Goal: Obtain resource: Obtain resource

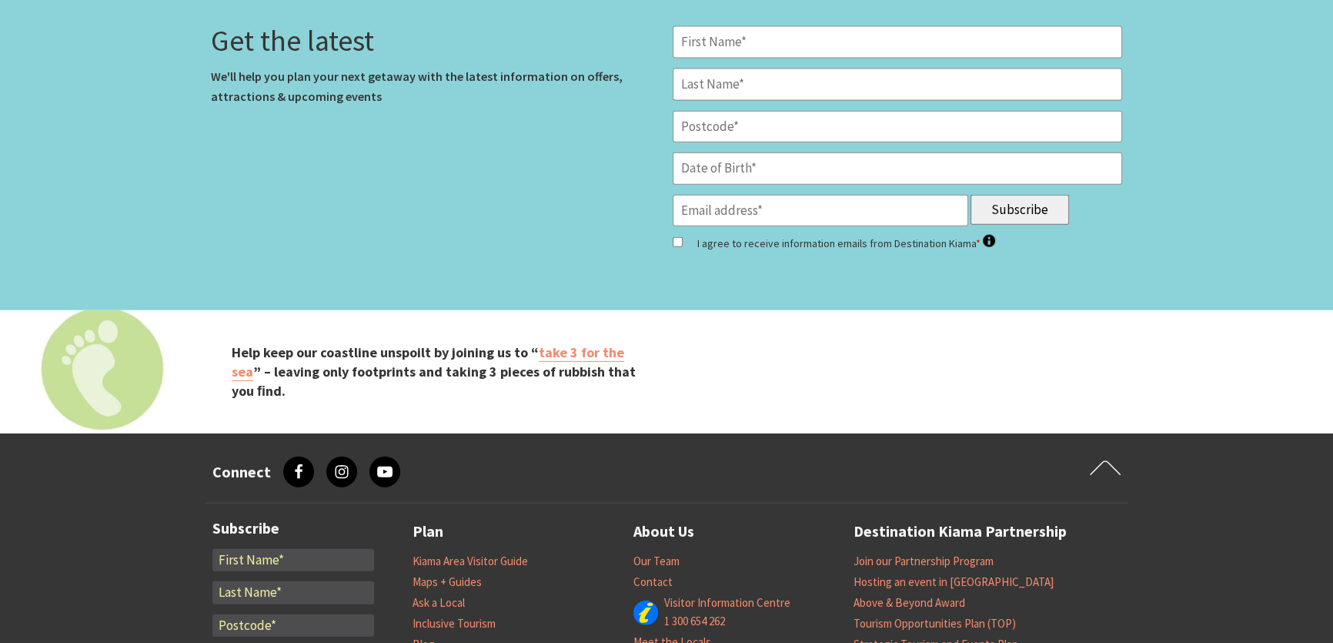
scroll to position [4490, 0]
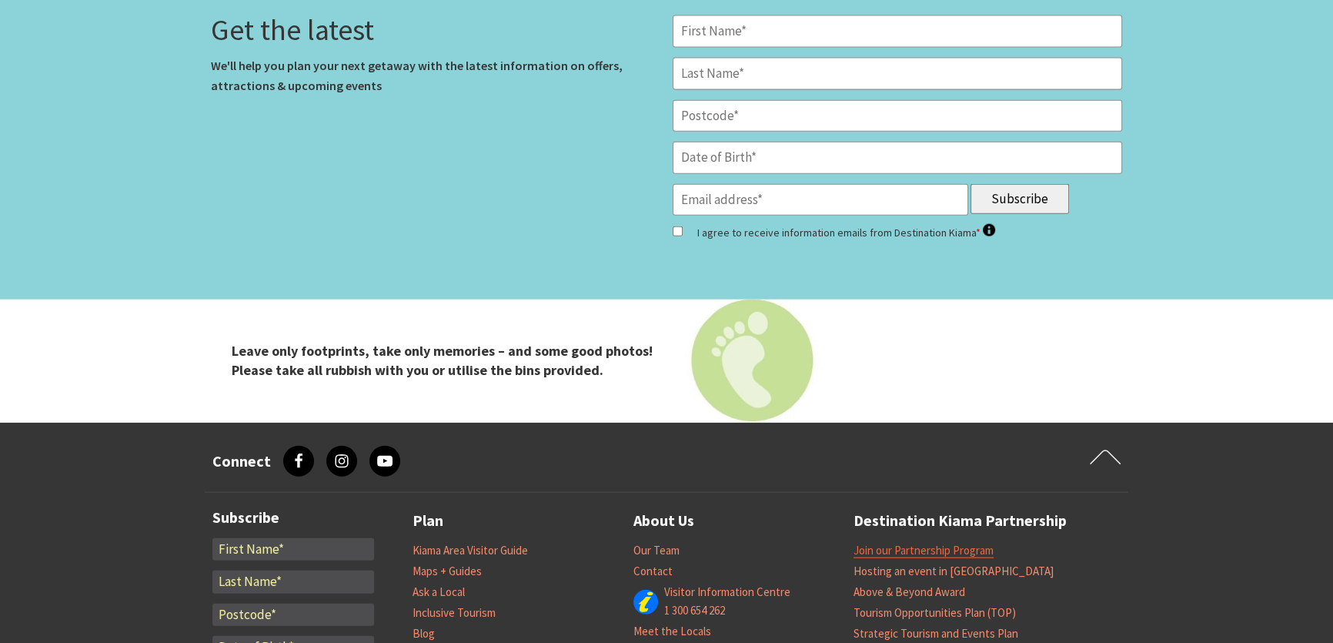
click at [913, 554] on link "Join our Partnership Program" at bounding box center [924, 550] width 140 height 15
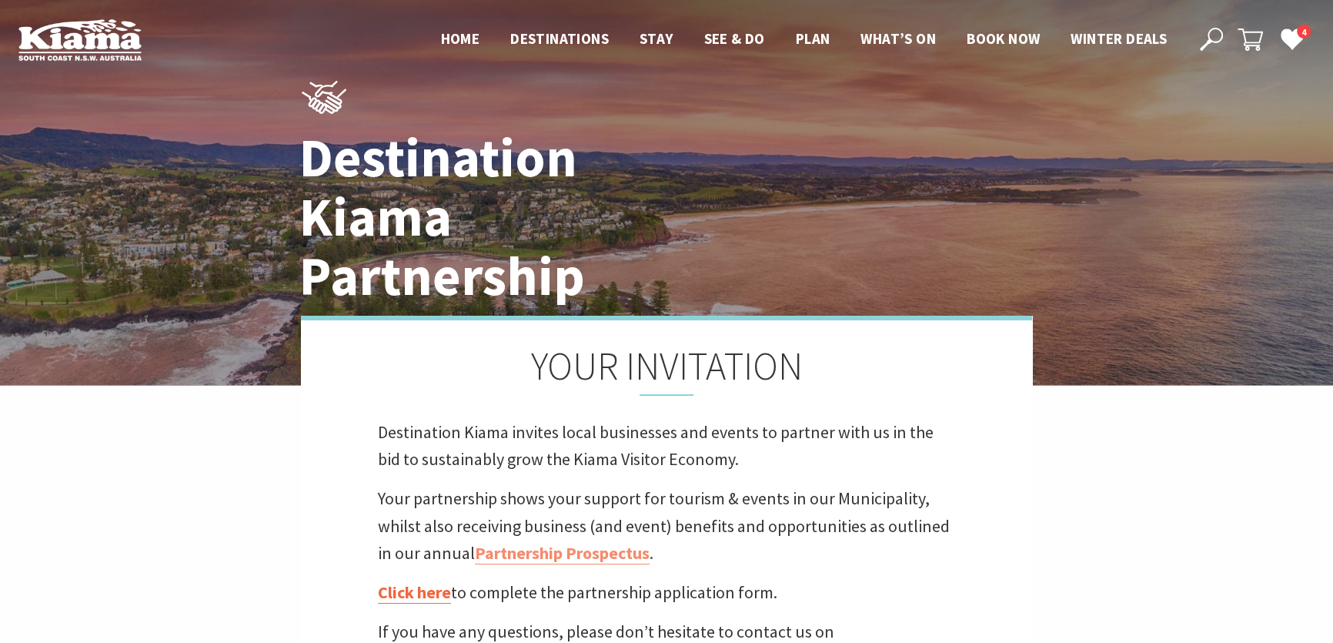
click at [410, 593] on link "Click here" at bounding box center [414, 592] width 73 height 22
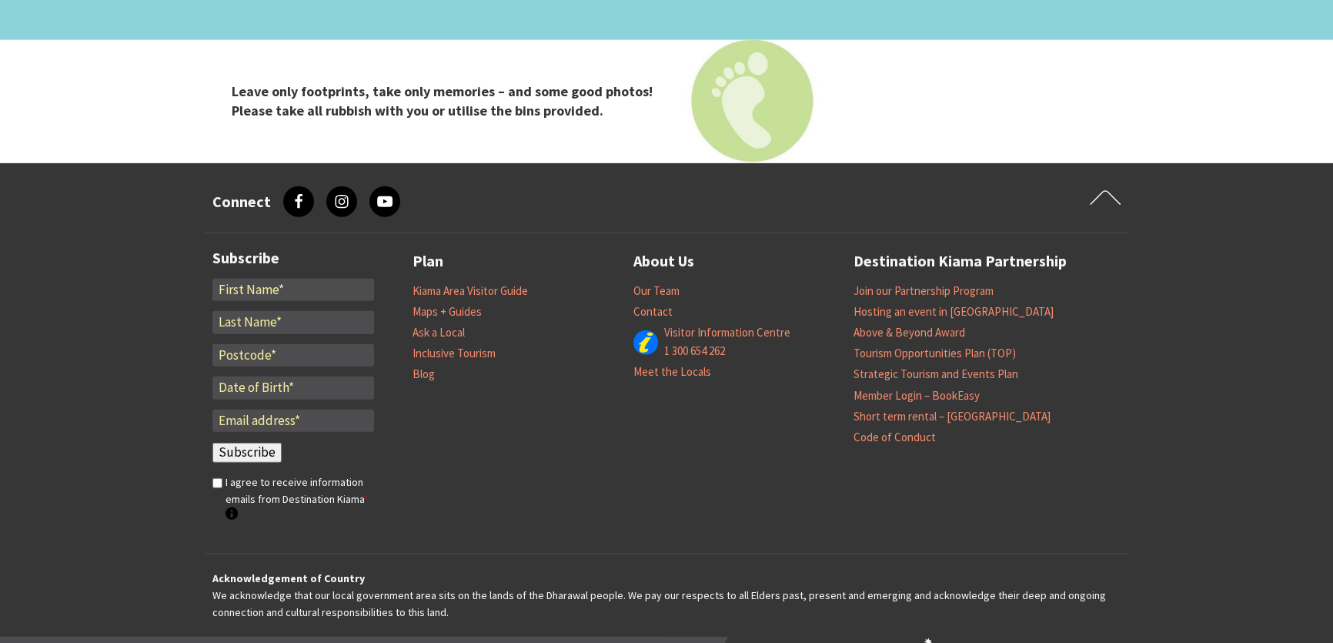
scroll to position [4833, 0]
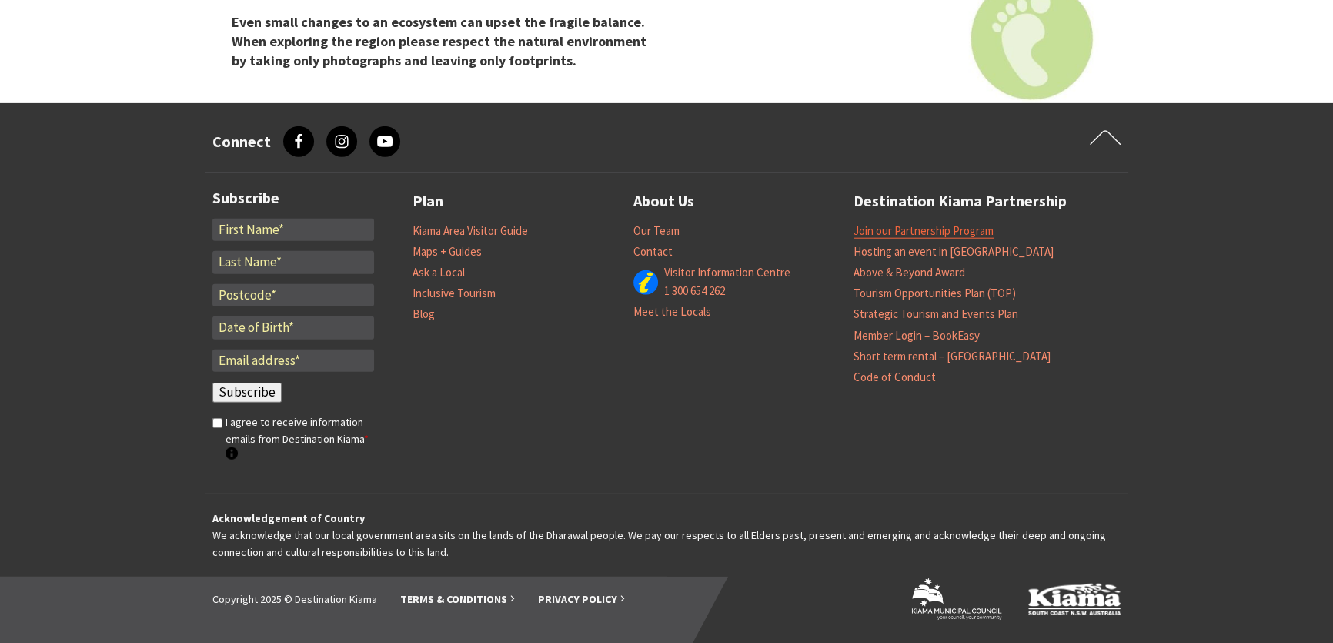
click at [939, 225] on link "Join our Partnership Program" at bounding box center [924, 230] width 140 height 15
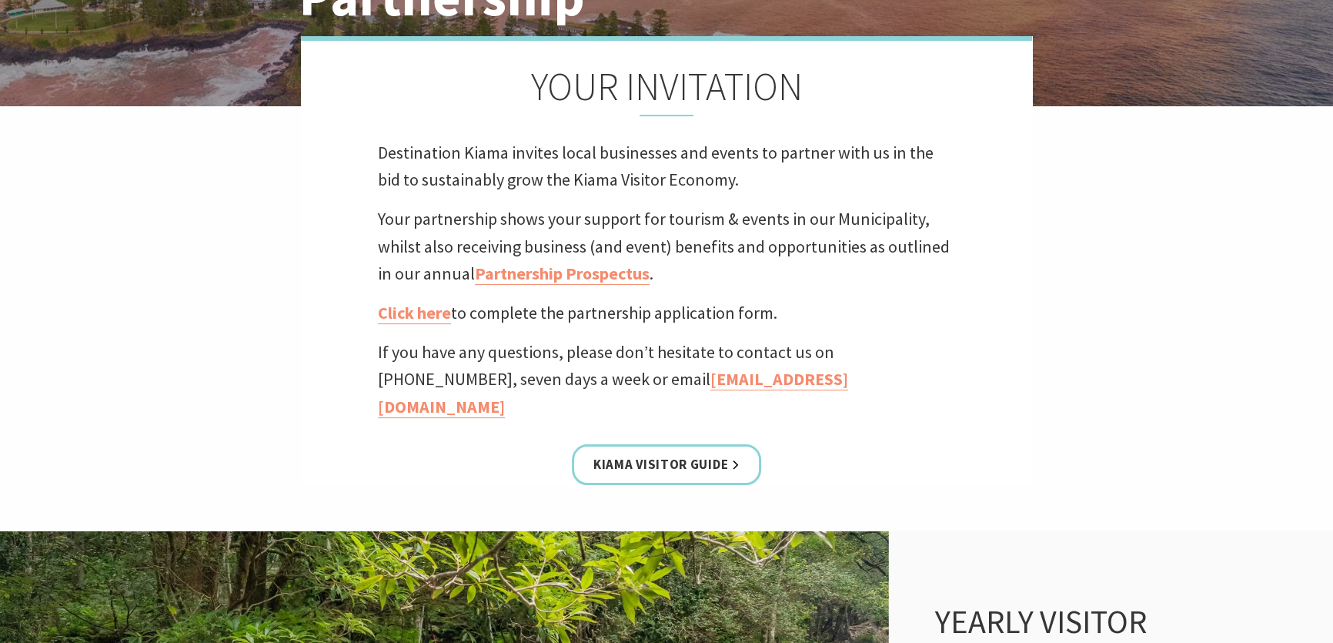
scroll to position [279, 0]
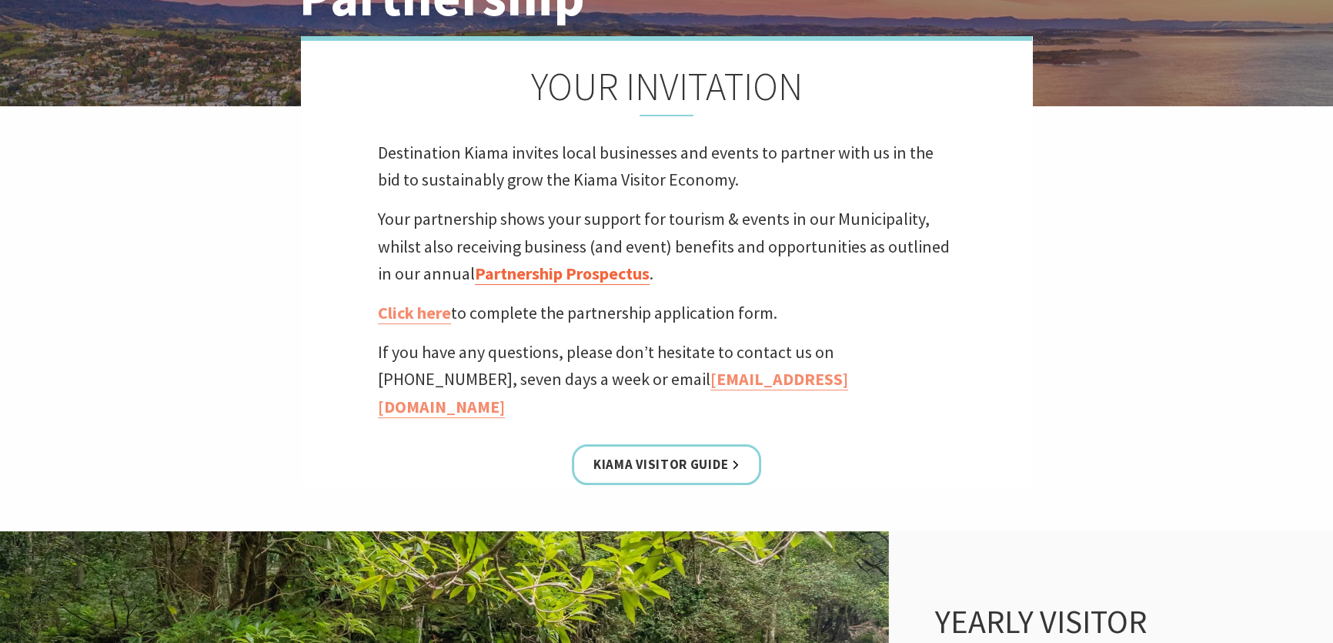
click at [530, 269] on link "Partnership Prospectus" at bounding box center [562, 274] width 175 height 22
